Goal: Information Seeking & Learning: Learn about a topic

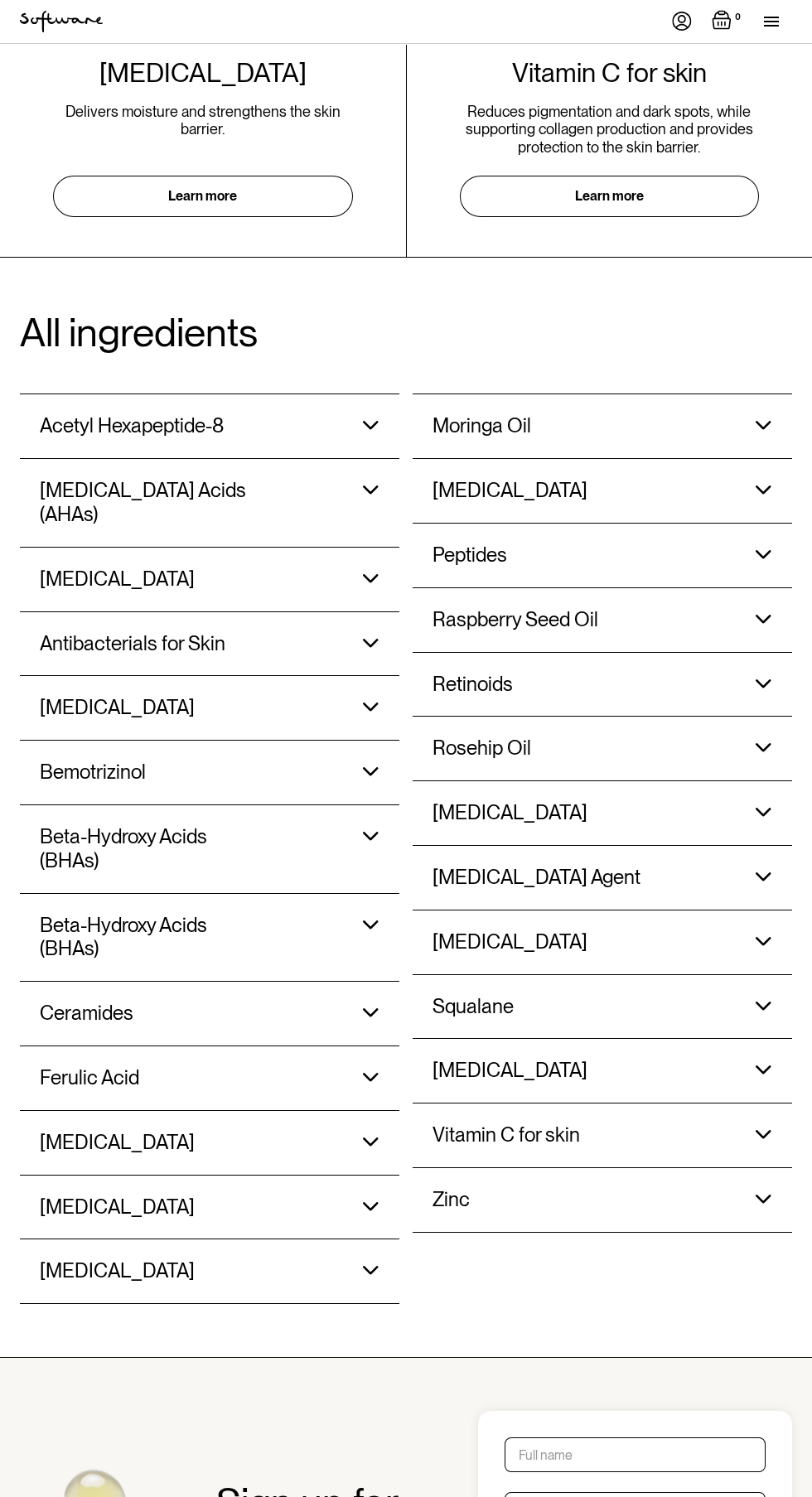
scroll to position [1500, 0]
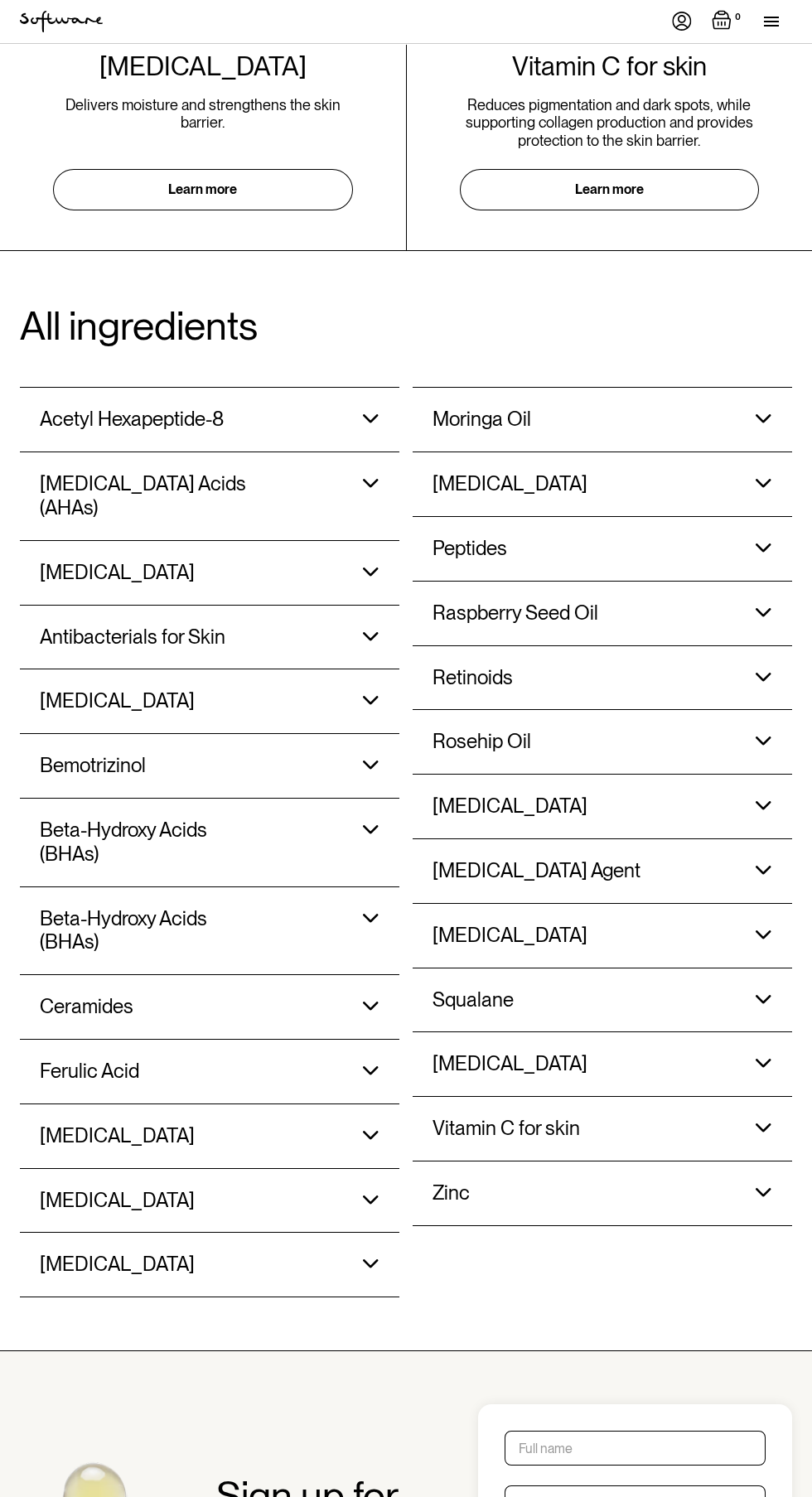
click at [539, 451] on div "Squalane" at bounding box center [560, 419] width 255 height 63
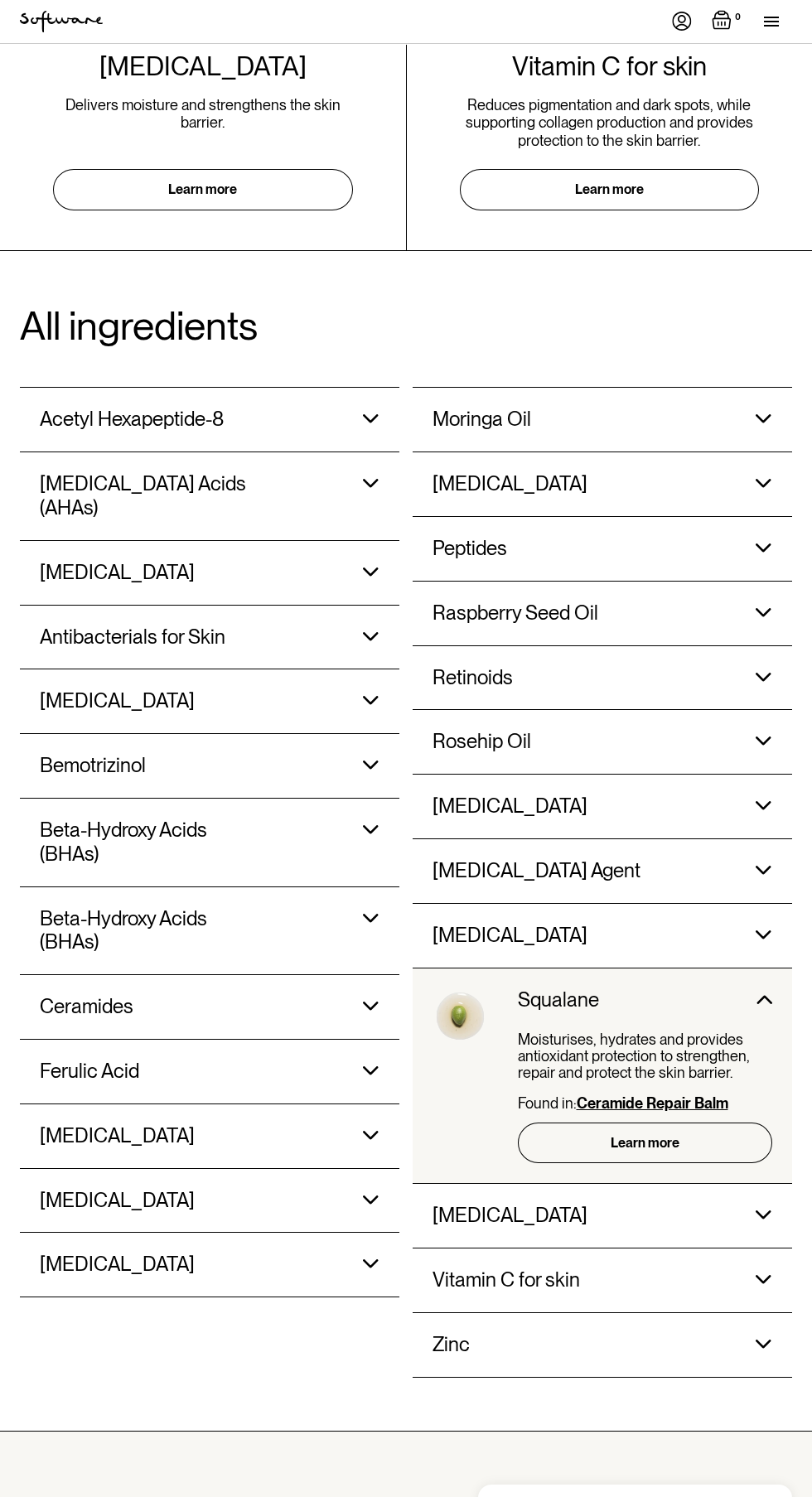
click at [660, 1146] on link "Learn more" at bounding box center [646, 1143] width 255 height 40
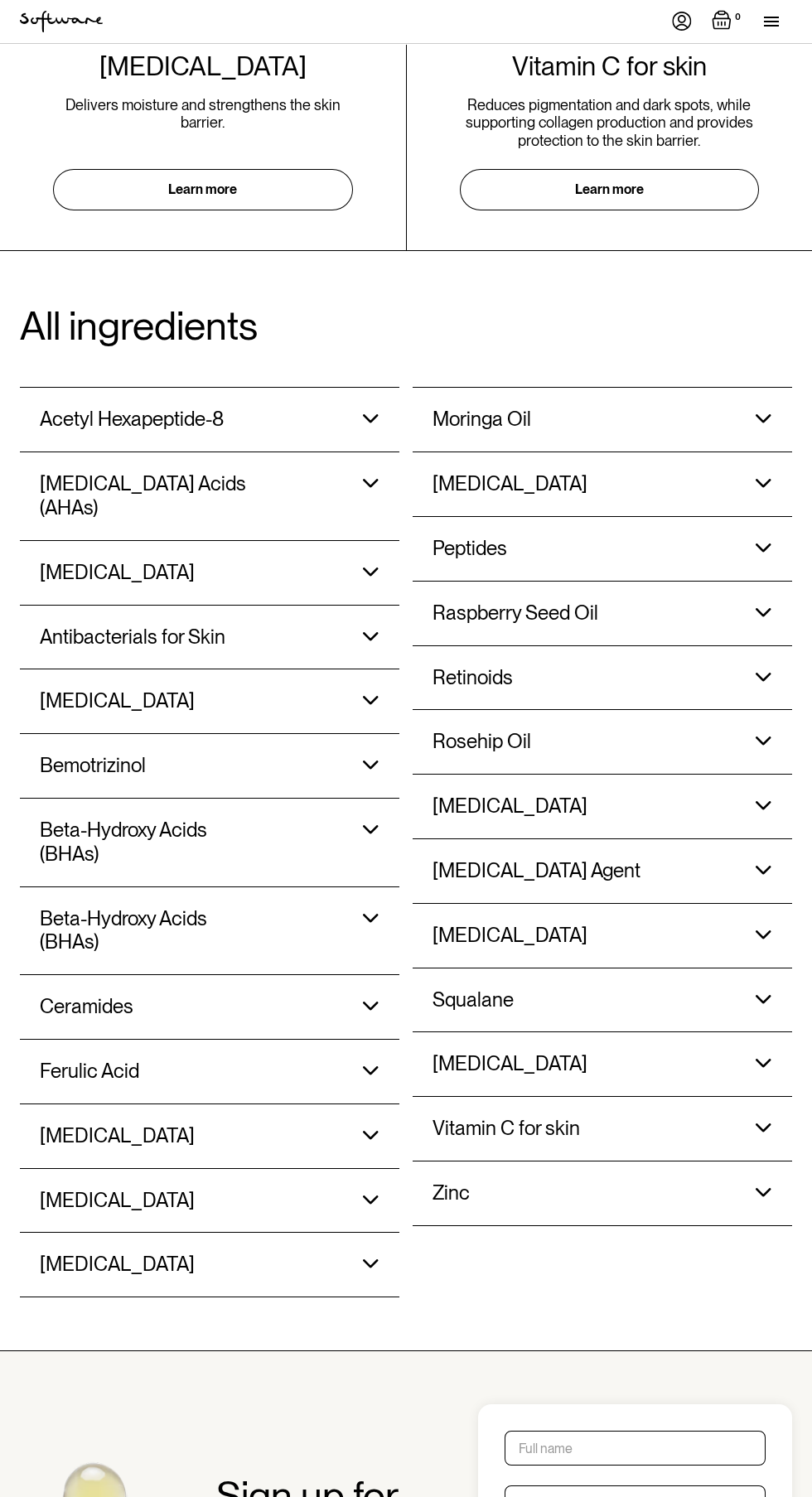
scroll to position [1644, 0]
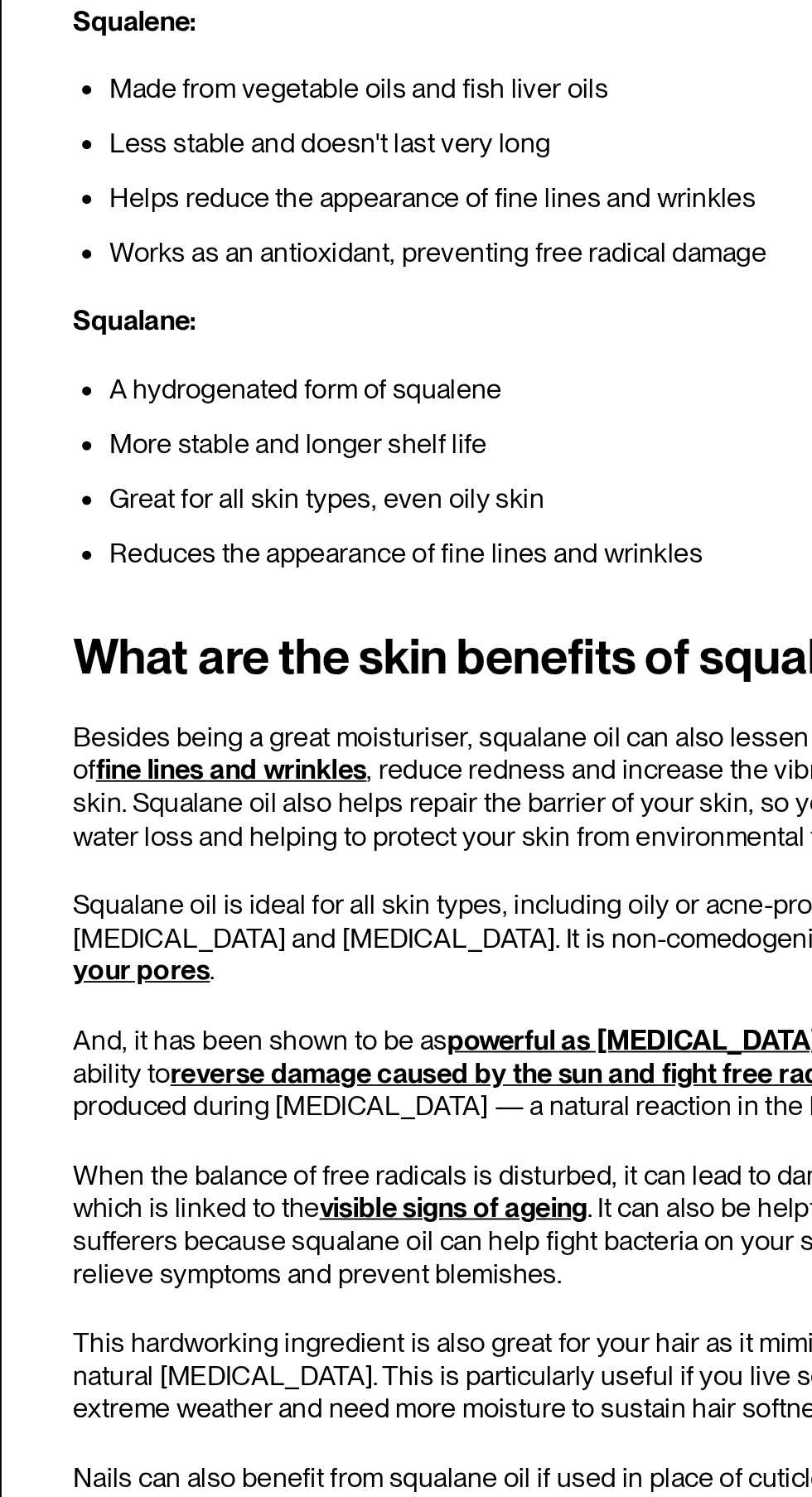
scroll to position [1492, 0]
